Goal: Communication & Community: Participate in discussion

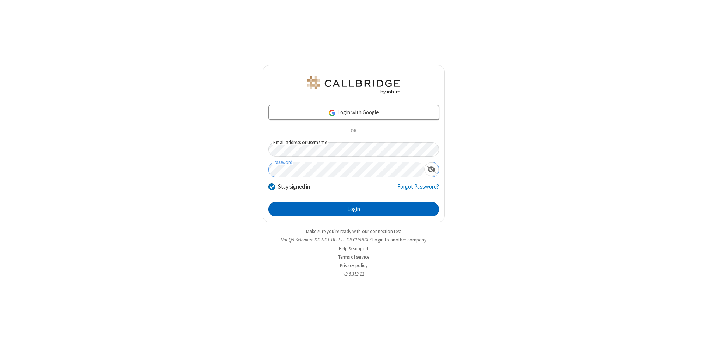
click at [353, 210] on button "Login" at bounding box center [353, 209] width 170 height 15
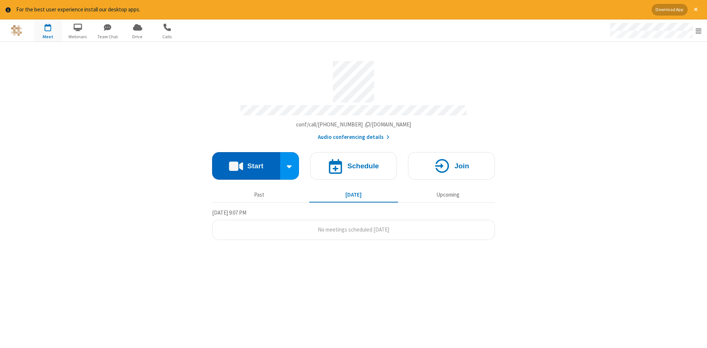
click at [246, 163] on button "Start" at bounding box center [246, 166] width 68 height 28
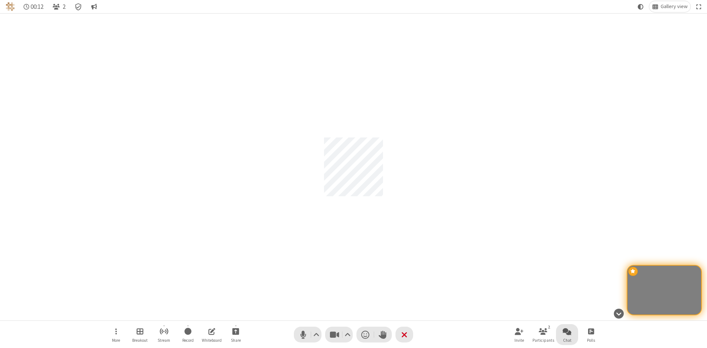
click at [567, 332] on span "Open chat" at bounding box center [566, 331] width 9 height 9
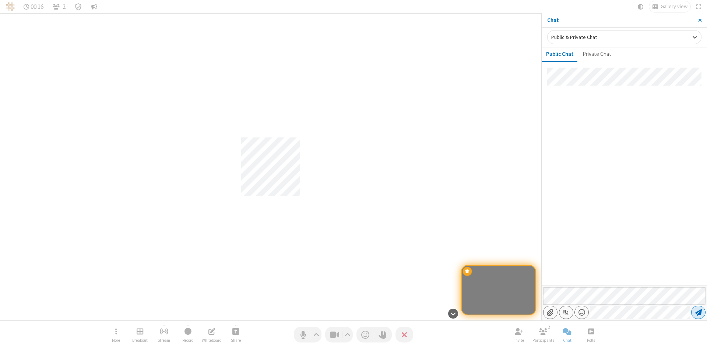
click at [698, 313] on span "Send message" at bounding box center [698, 312] width 7 height 7
